Goal: Navigation & Orientation: Find specific page/section

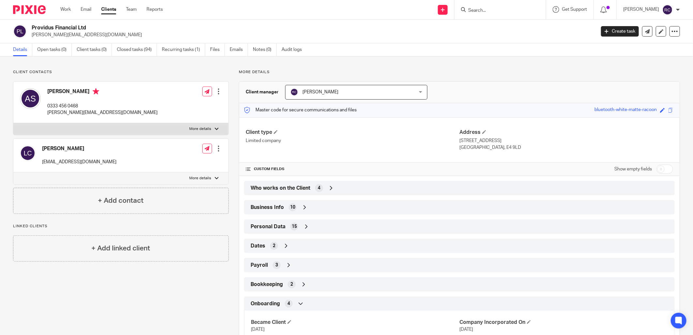
scroll to position [67, 0]
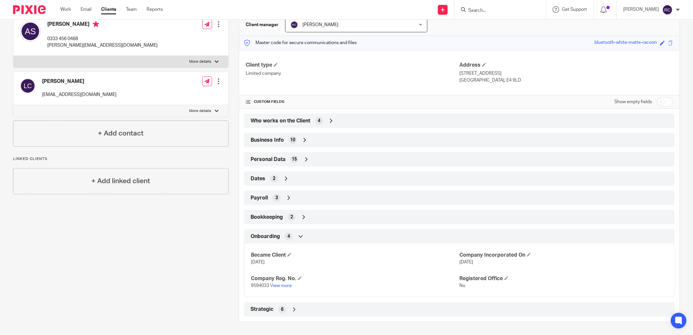
click at [483, 11] on input "Search" at bounding box center [496, 11] width 59 height 6
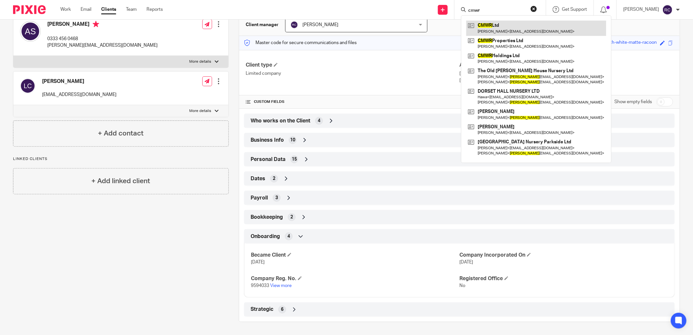
type input "cmwr"
click at [488, 26] on link at bounding box center [536, 28] width 140 height 15
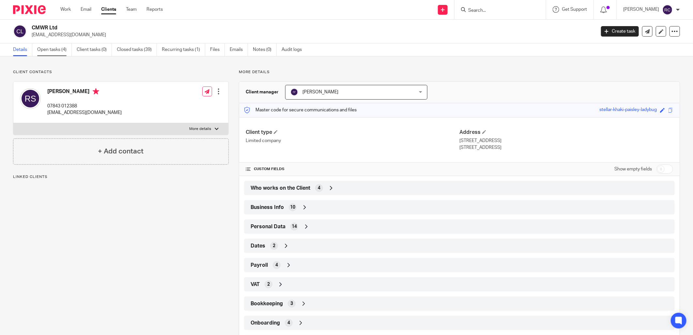
click at [52, 49] on link "Open tasks (4)" at bounding box center [54, 49] width 35 height 13
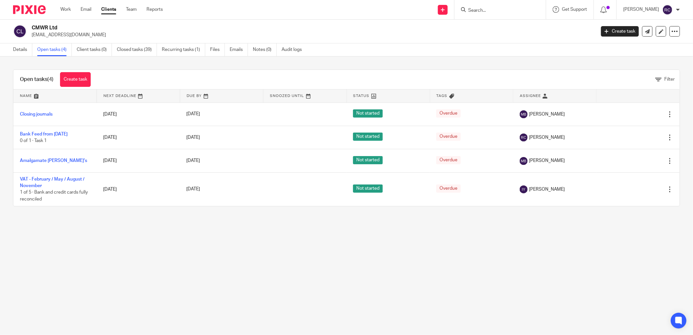
click at [485, 9] on input "Search" at bounding box center [496, 11] width 59 height 6
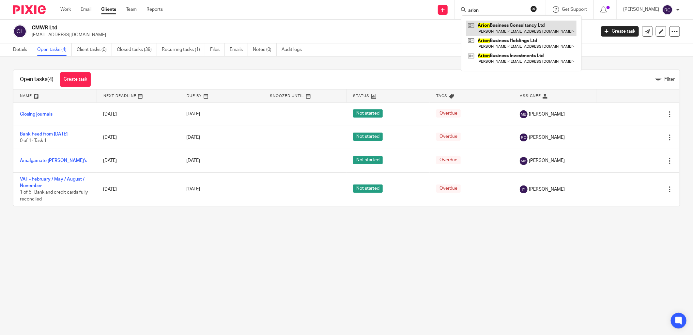
type input "arion"
click at [494, 30] on link at bounding box center [521, 28] width 110 height 15
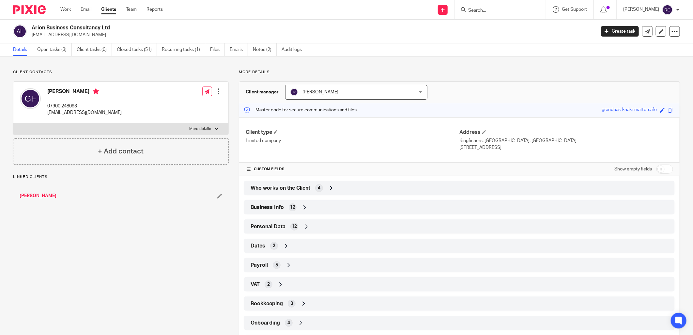
click at [272, 322] on span "Onboarding" at bounding box center [265, 322] width 29 height 7
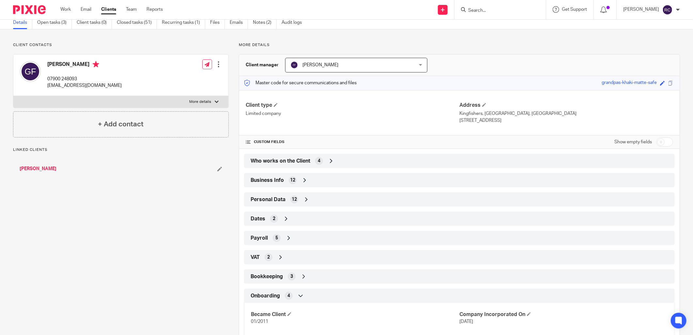
scroll to position [72, 0]
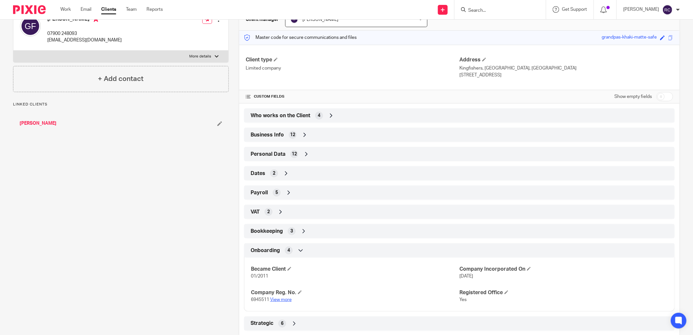
click at [282, 299] on link "View more" at bounding box center [281, 299] width 22 height 5
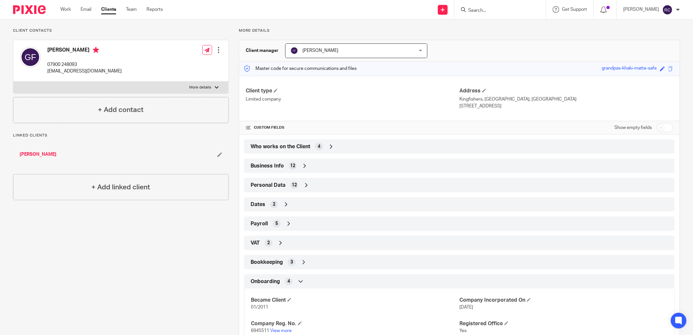
scroll to position [0, 0]
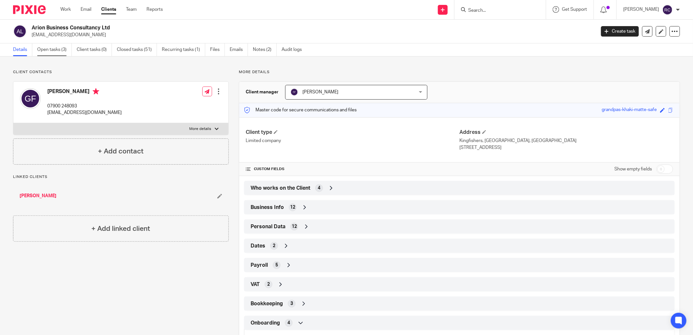
click at [48, 51] on link "Open tasks (3)" at bounding box center [54, 49] width 35 height 13
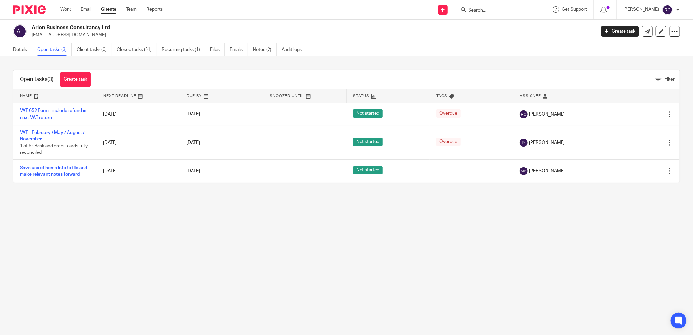
click at [222, 16] on div "Send new email Create task Add client Get Support Contact Support Help Document…" at bounding box center [433, 9] width 520 height 19
click at [237, 240] on main "Arion Business Consultancy Ltd gfarrelly@gmail.com Create task Update from Comp…" at bounding box center [346, 167] width 693 height 335
click at [208, 245] on main "Arion Business Consultancy Ltd gfarrelly@gmail.com Create task Update from Comp…" at bounding box center [346, 167] width 693 height 335
click at [408, 27] on h2 "Arion Business Consultancy Ltd" at bounding box center [256, 27] width 448 height 7
click at [497, 9] on input "Search" at bounding box center [496, 11] width 59 height 6
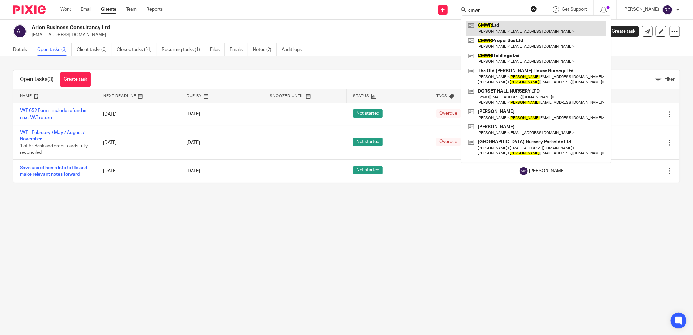
type input "cmwr"
click at [497, 28] on link at bounding box center [536, 28] width 140 height 15
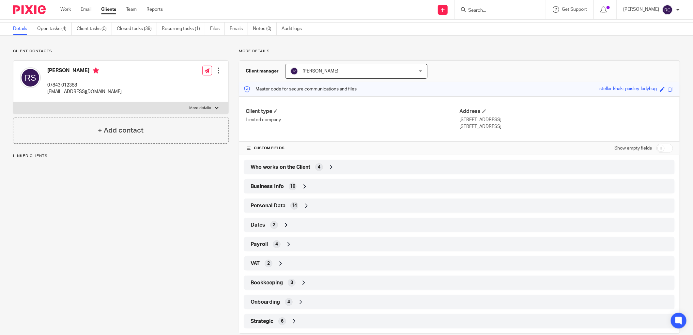
scroll to position [33, 0]
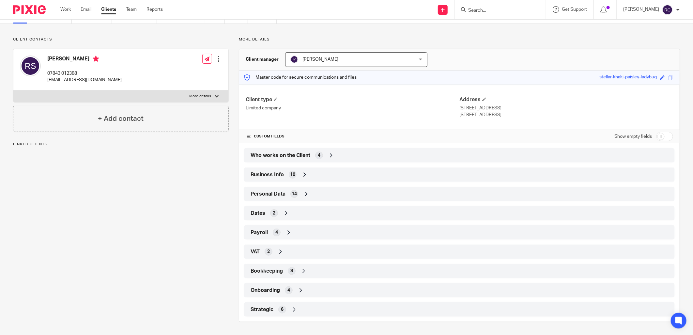
click at [263, 289] on span "Onboarding" at bounding box center [265, 290] width 29 height 7
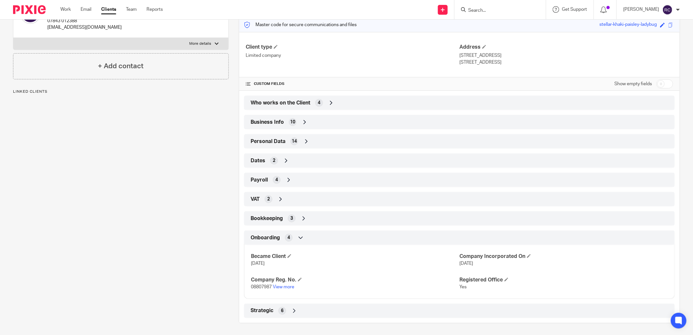
scroll to position [86, 0]
click at [284, 283] on link "View more" at bounding box center [284, 285] width 22 height 5
